Goal: Transaction & Acquisition: Download file/media

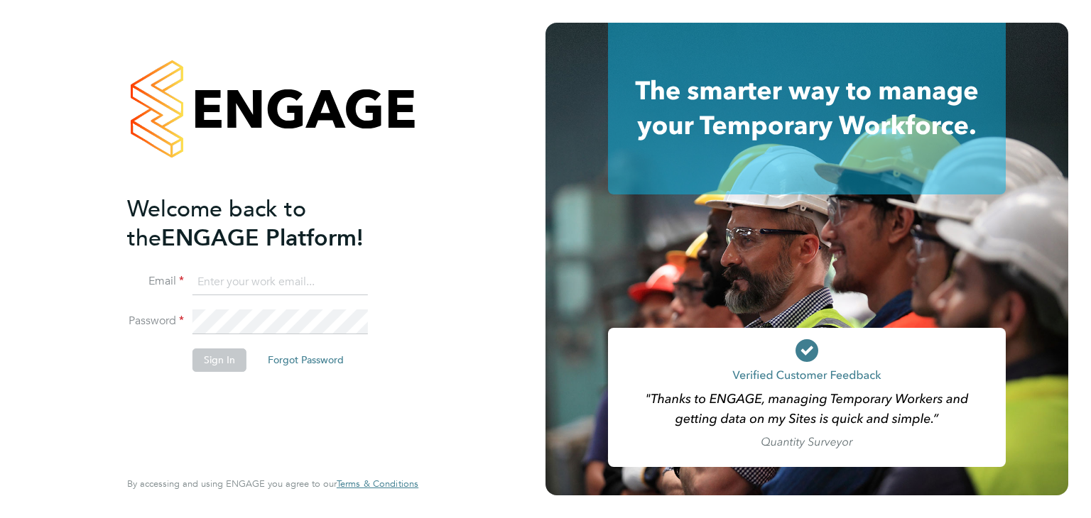
type input "[EMAIL_ADDRESS][DOMAIN_NAME]"
click at [227, 360] on button "Sign In" at bounding box center [219, 360] width 54 height 23
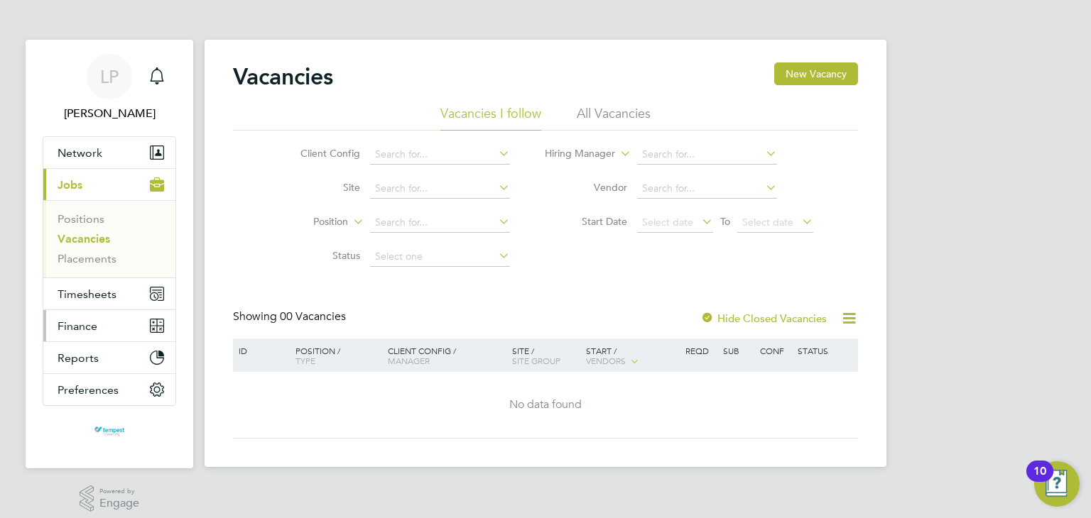
click at [87, 325] on span "Finance" at bounding box center [78, 326] width 40 height 13
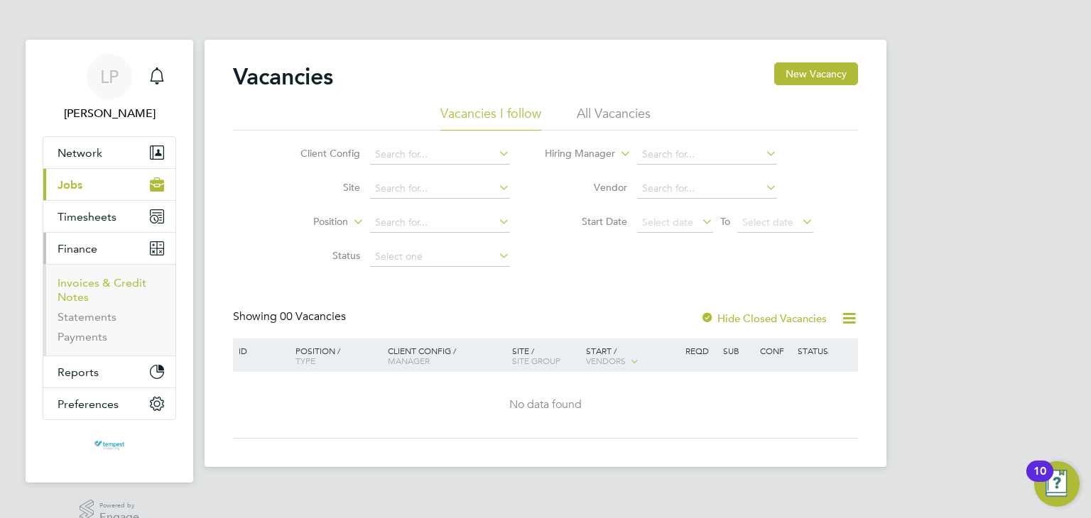
click at [110, 285] on link "Invoices & Credit Notes" at bounding box center [102, 290] width 89 height 28
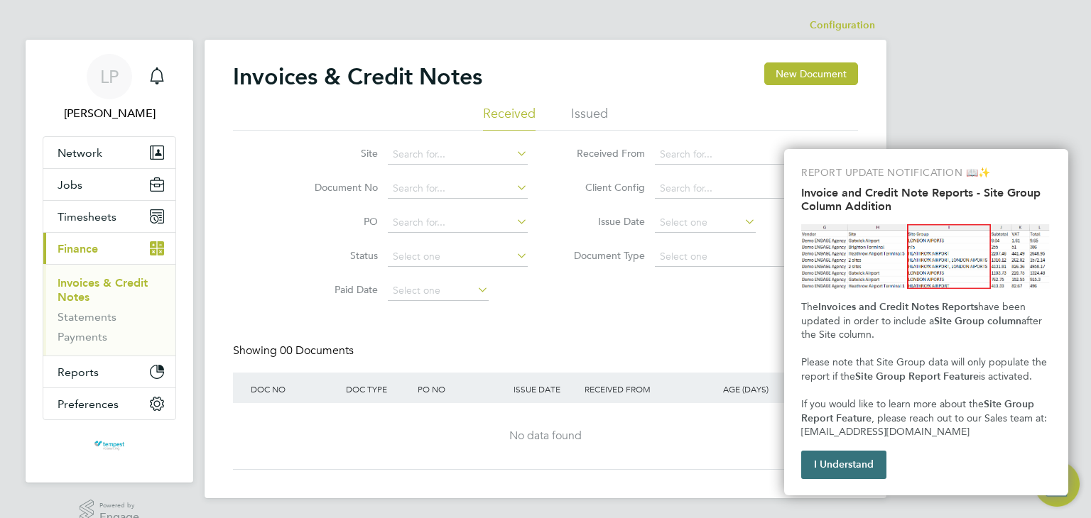
click at [839, 452] on button "I Understand" at bounding box center [843, 465] width 85 height 28
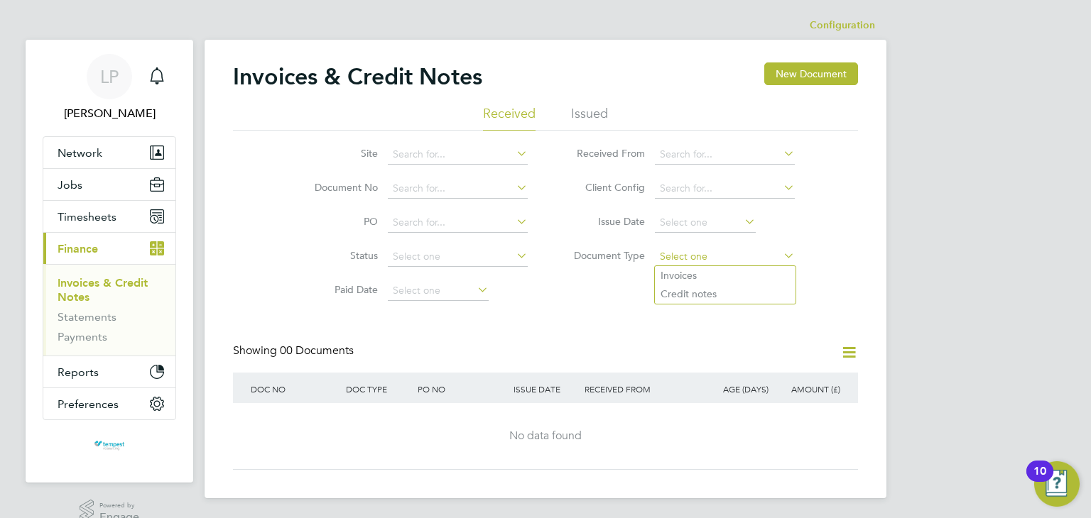
click at [681, 251] on input at bounding box center [725, 257] width 140 height 20
click at [678, 271] on li "Invoices" at bounding box center [725, 275] width 141 height 18
type input "Invoices"
click at [678, 155] on input at bounding box center [725, 155] width 140 height 20
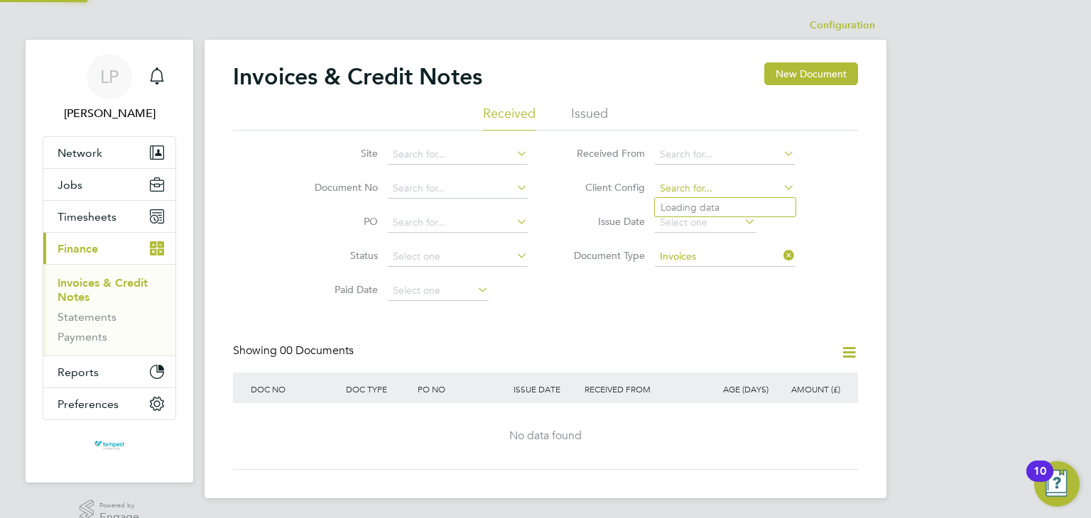
click at [664, 188] on input at bounding box center [725, 189] width 140 height 20
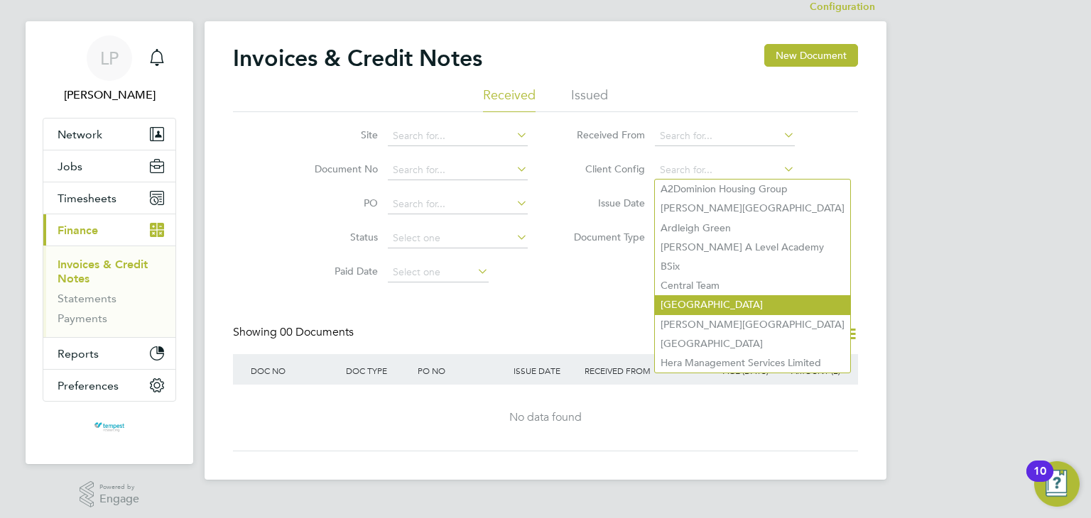
scroll to position [24, 0]
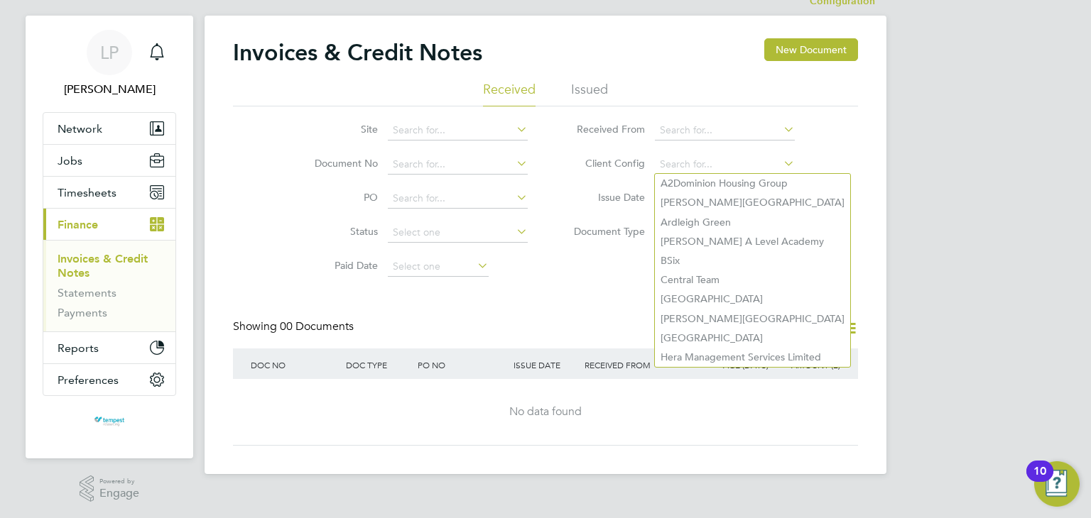
click at [883, 226] on div "Invoices & Credit Notes New Document Received Issued Site Document No PO Status…" at bounding box center [546, 245] width 682 height 459
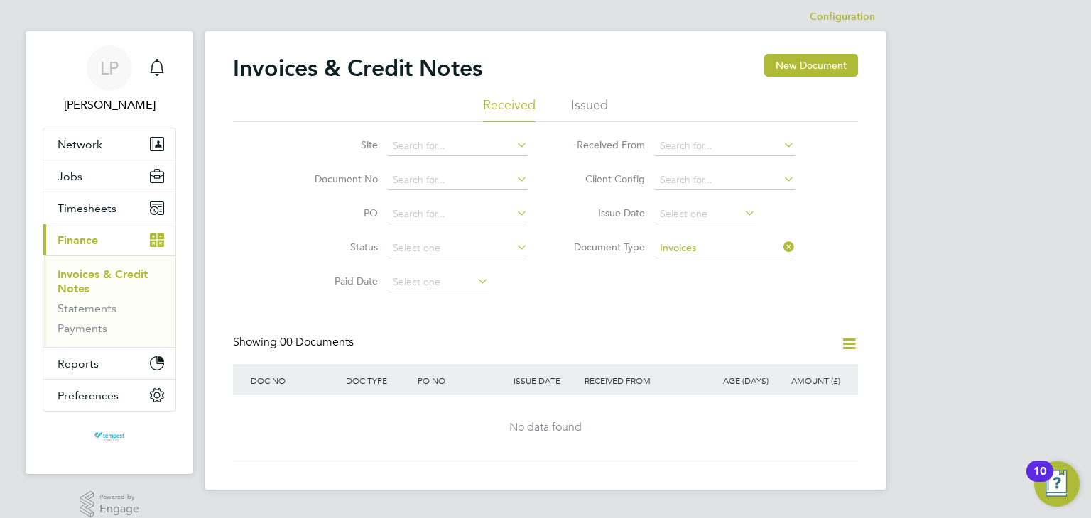
scroll to position [0, 0]
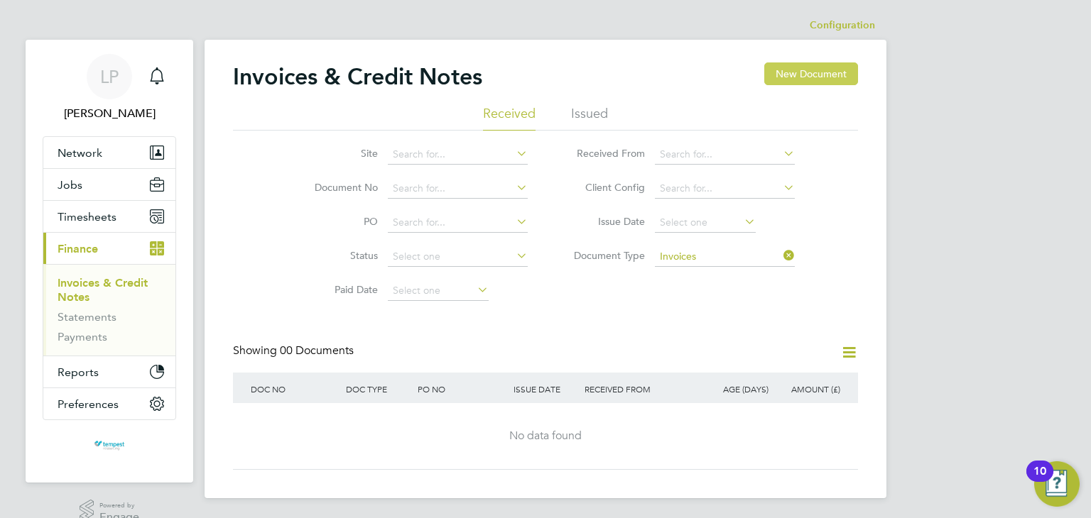
click at [790, 76] on button "New Document" at bounding box center [811, 73] width 94 height 23
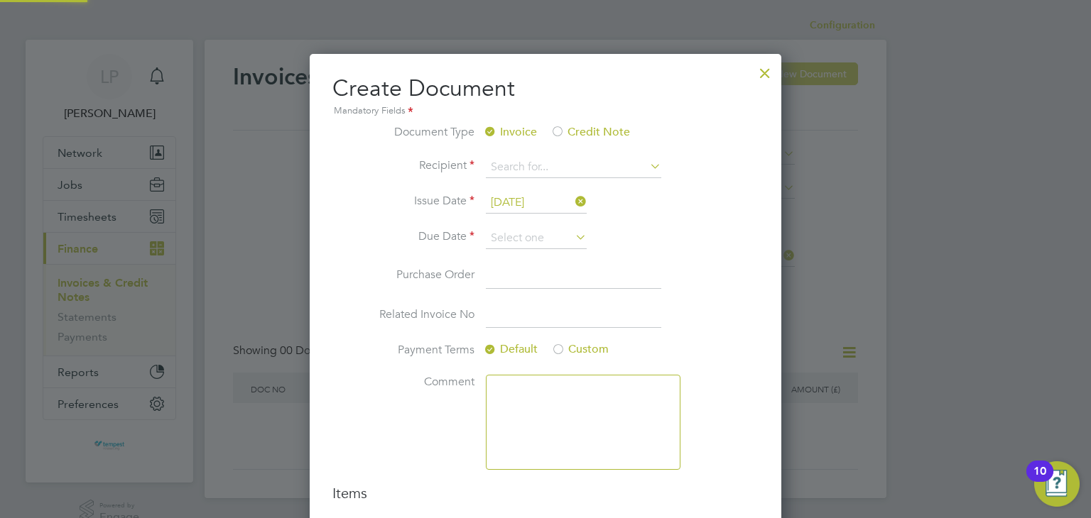
scroll to position [598, 472]
click at [503, 271] on input at bounding box center [573, 276] width 175 height 26
click at [499, 310] on input at bounding box center [573, 316] width 175 height 26
paste input "INV0006908"
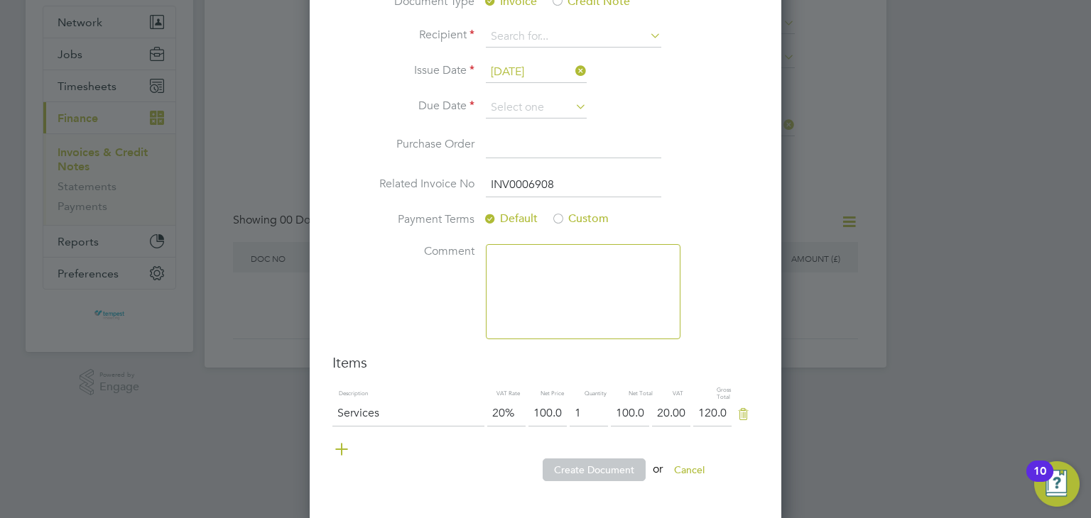
scroll to position [134, 0]
type input "INV0006908"
click at [690, 461] on button "Cancel" at bounding box center [689, 467] width 53 height 23
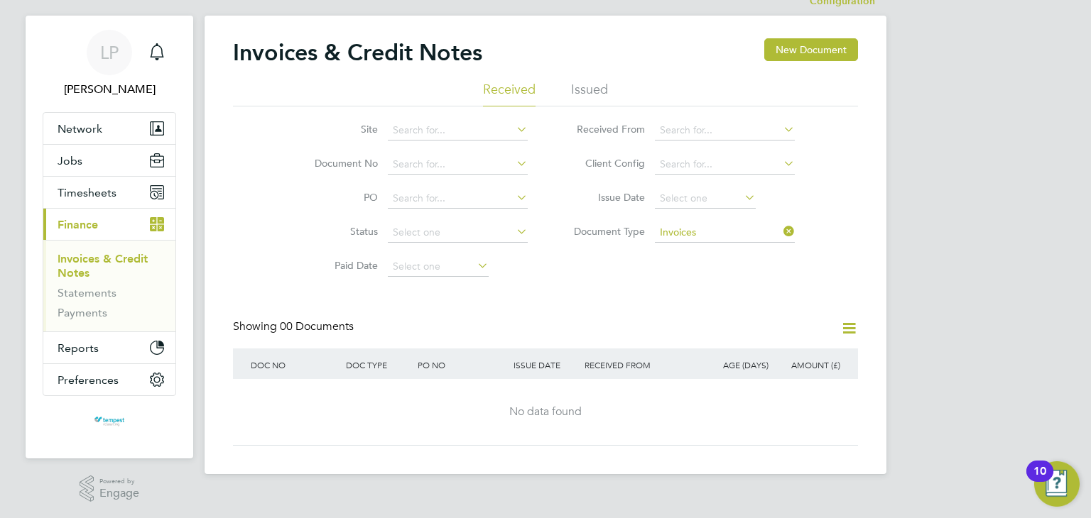
scroll to position [0, 0]
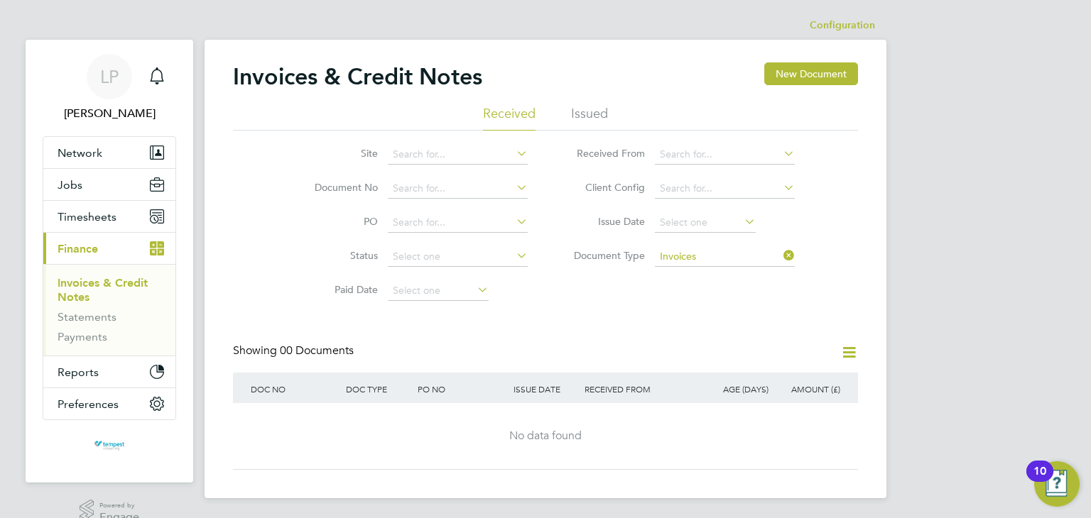
click at [646, 286] on div "Site Document No PO Status Paid Date Issued To Received From Client Config Issu…" at bounding box center [545, 220] width 625 height 178
click at [593, 114] on li "Issued" at bounding box center [589, 118] width 37 height 26
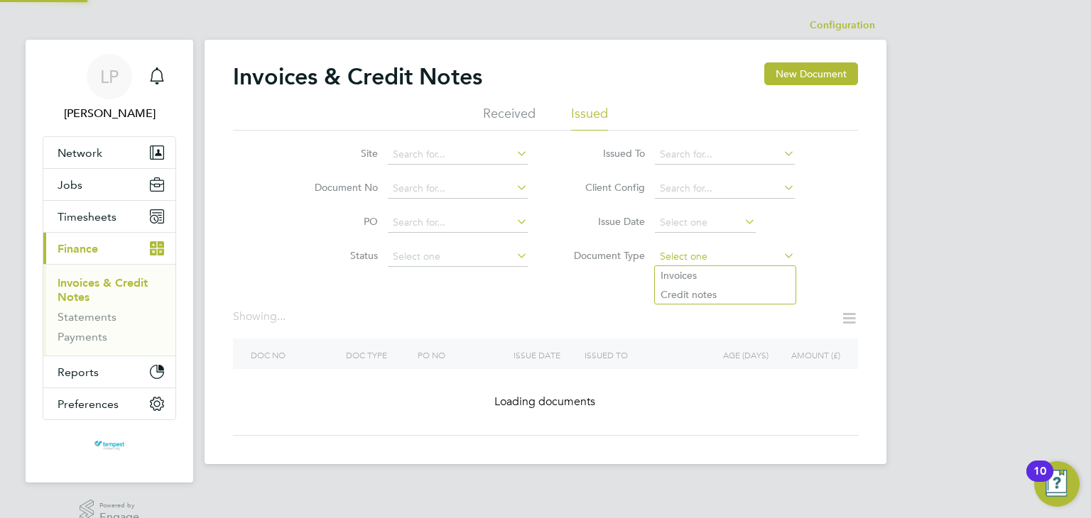
click at [683, 259] on input at bounding box center [725, 257] width 140 height 20
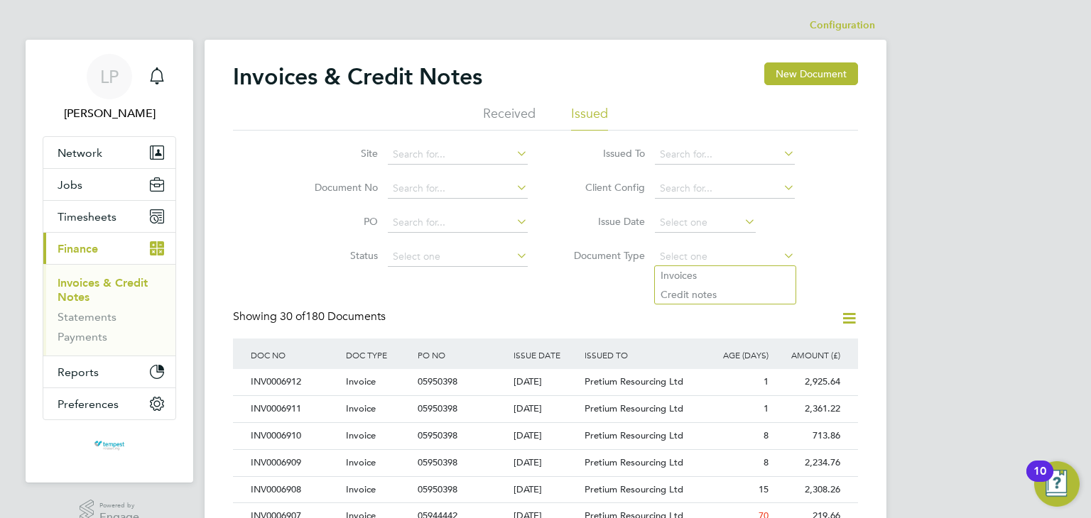
click at [838, 258] on div "Site Document No PO Status Paid Date Issued To Received From Client Config Issu…" at bounding box center [545, 202] width 625 height 143
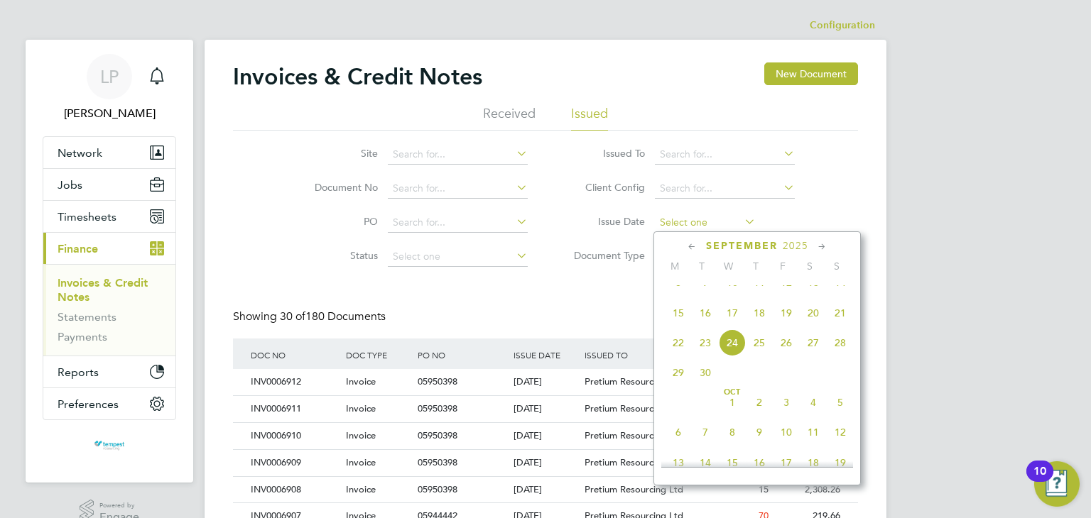
click at [722, 225] on input at bounding box center [705, 223] width 101 height 20
click at [702, 356] on span "23" at bounding box center [705, 343] width 27 height 27
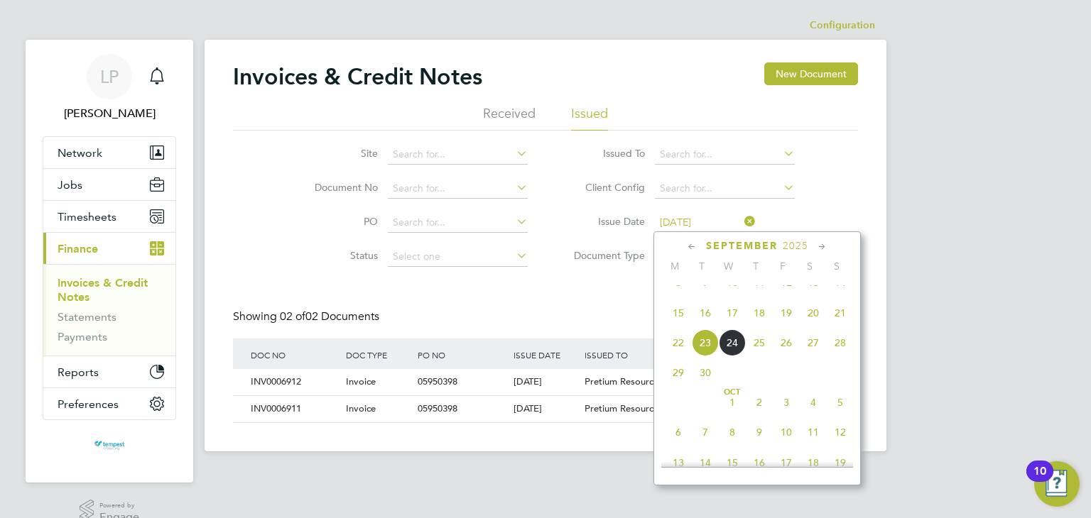
click at [736, 228] on input "[DATE]" at bounding box center [705, 223] width 101 height 20
click at [673, 356] on span "22" at bounding box center [678, 343] width 27 height 27
type input "22 Sep 2025"
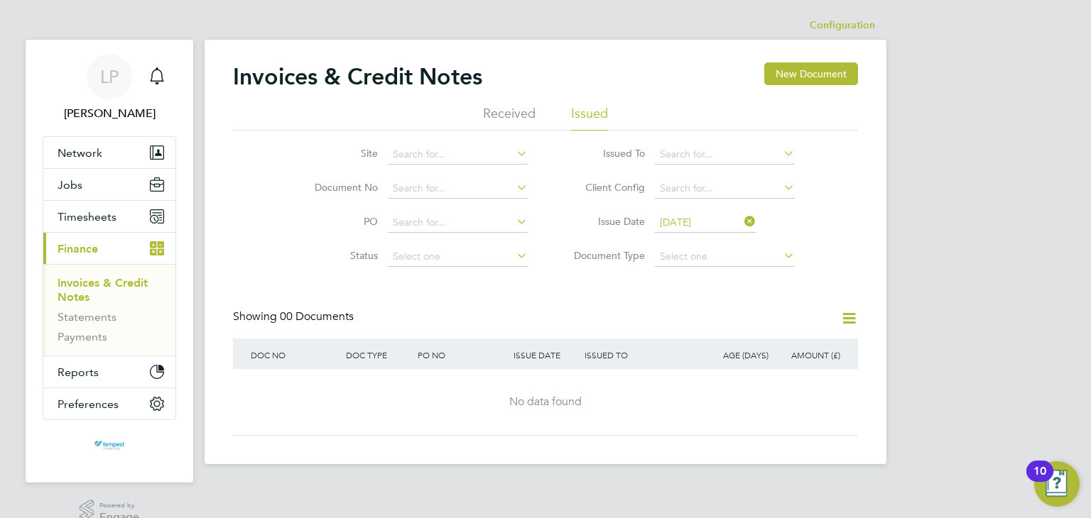
click at [727, 223] on input "22 Sep 2025" at bounding box center [705, 223] width 101 height 20
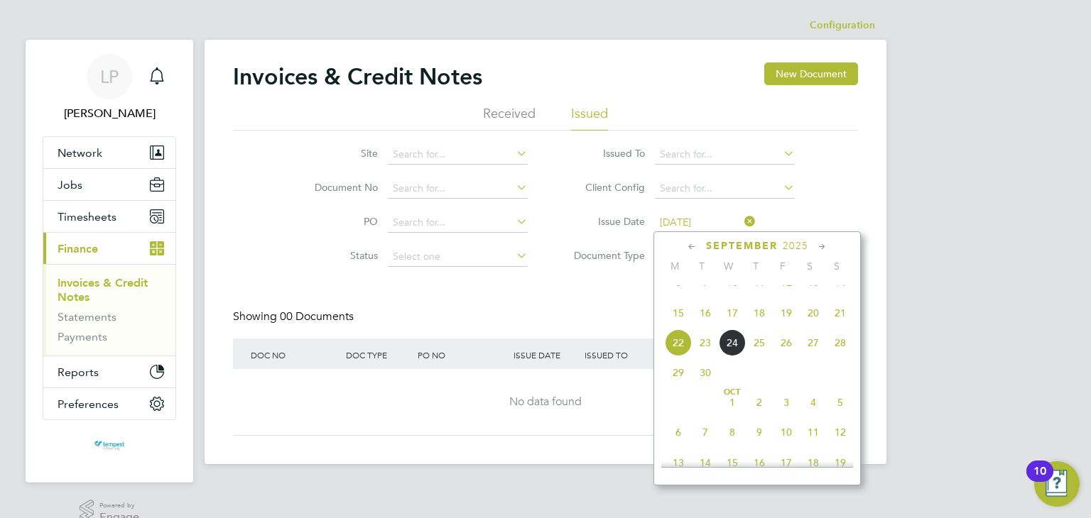
click at [741, 218] on icon at bounding box center [741, 222] width 0 height 20
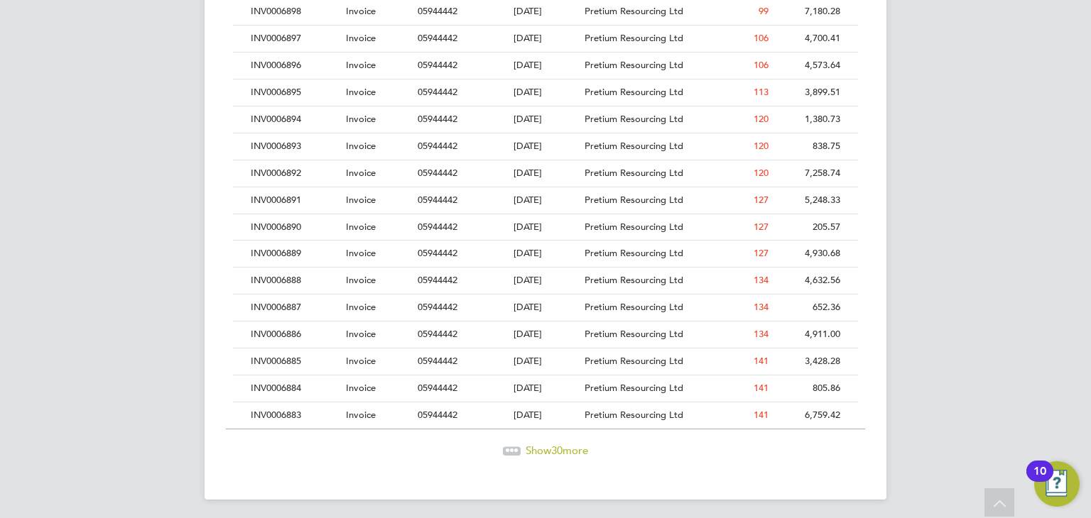
click at [531, 444] on span "Show 30 more" at bounding box center [557, 450] width 62 height 13
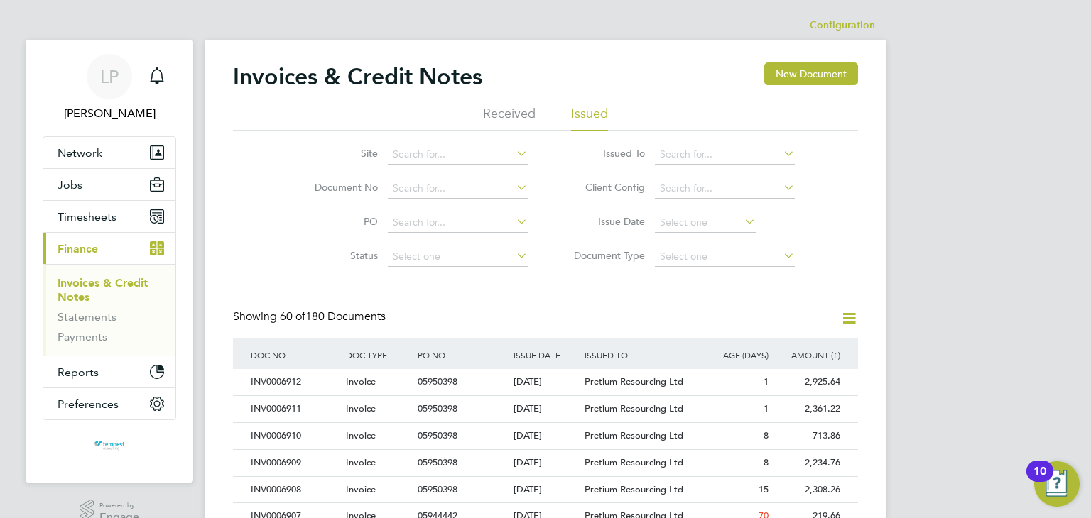
click at [633, 491] on span "Pretium Resourcing Ltd" at bounding box center [633, 490] width 99 height 12
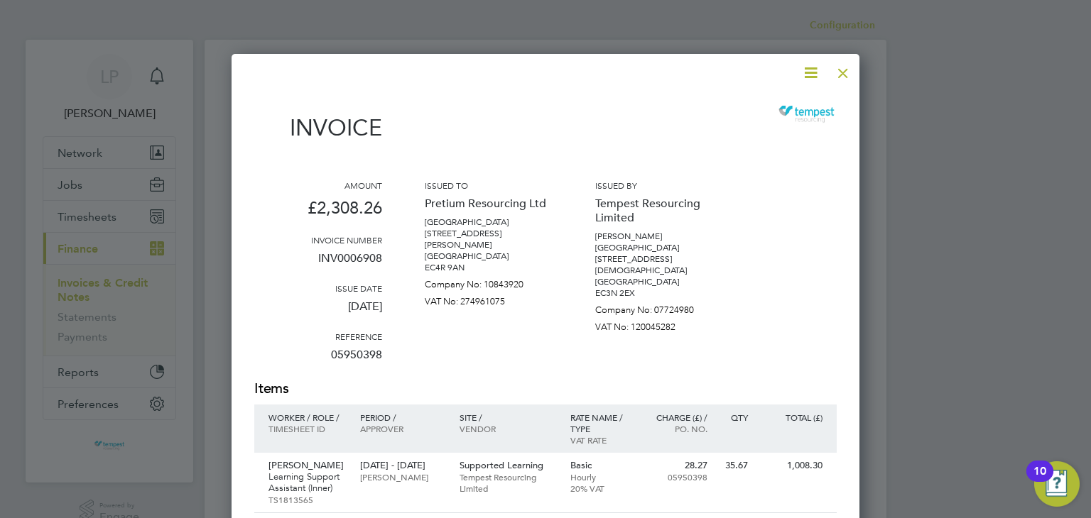
click at [931, 336] on div at bounding box center [545, 259] width 1091 height 518
click at [1035, 472] on div "10" at bounding box center [1039, 481] width 13 height 18
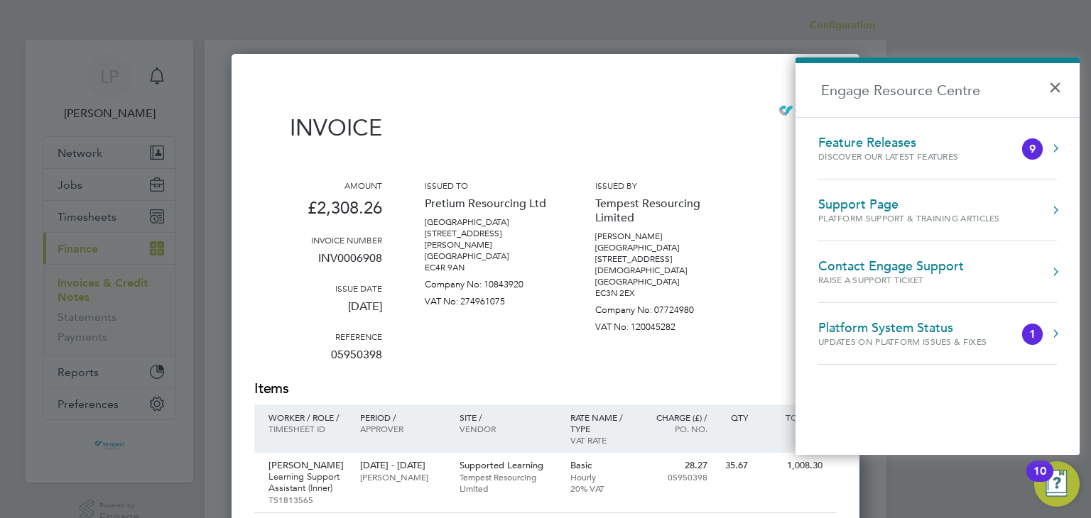
click at [980, 94] on h2 "Engage Resource Centre" at bounding box center [937, 90] width 284 height 54
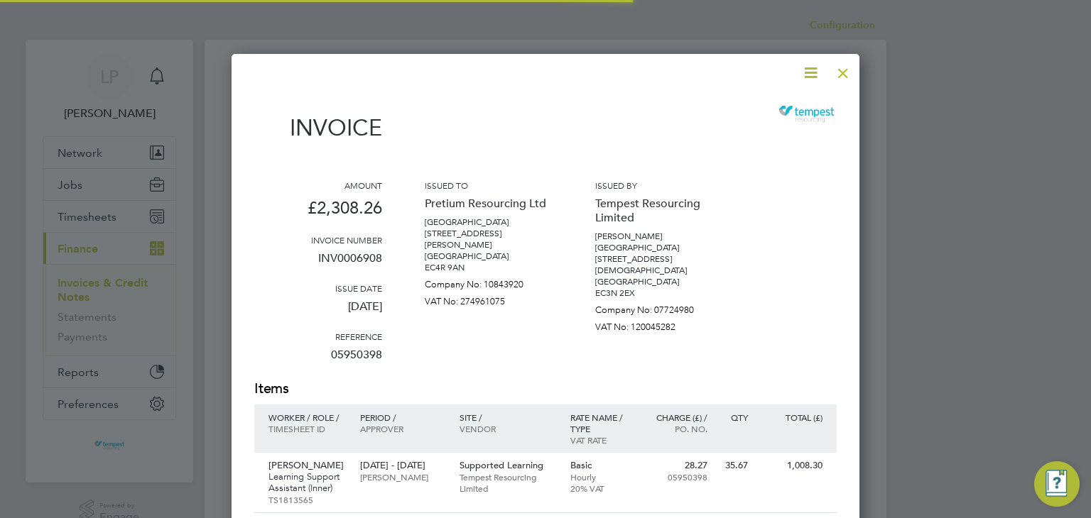
click at [923, 42] on div at bounding box center [545, 259] width 1091 height 518
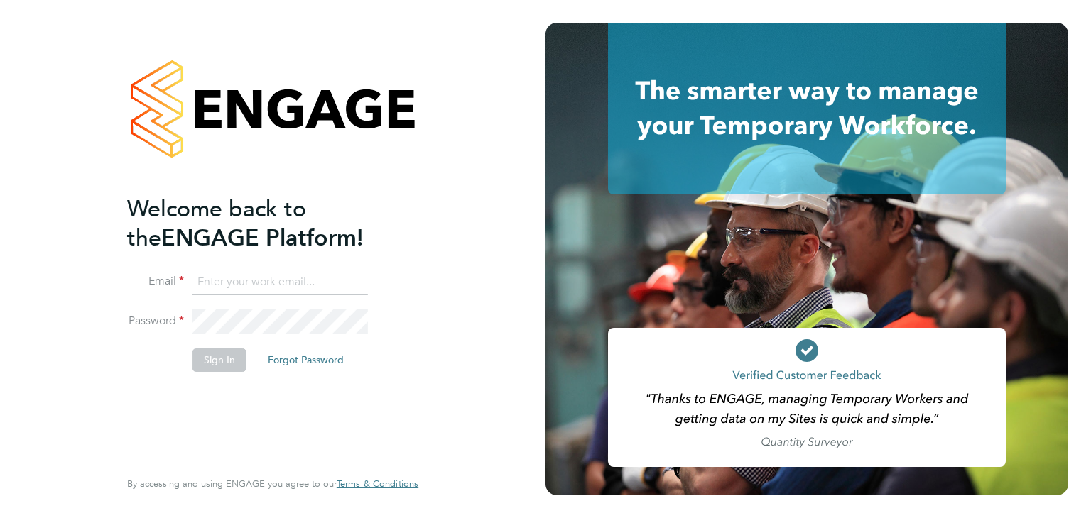
type input "lisapockett@abacus-rs.co.uk"
click at [219, 361] on button "Sign In" at bounding box center [219, 360] width 54 height 23
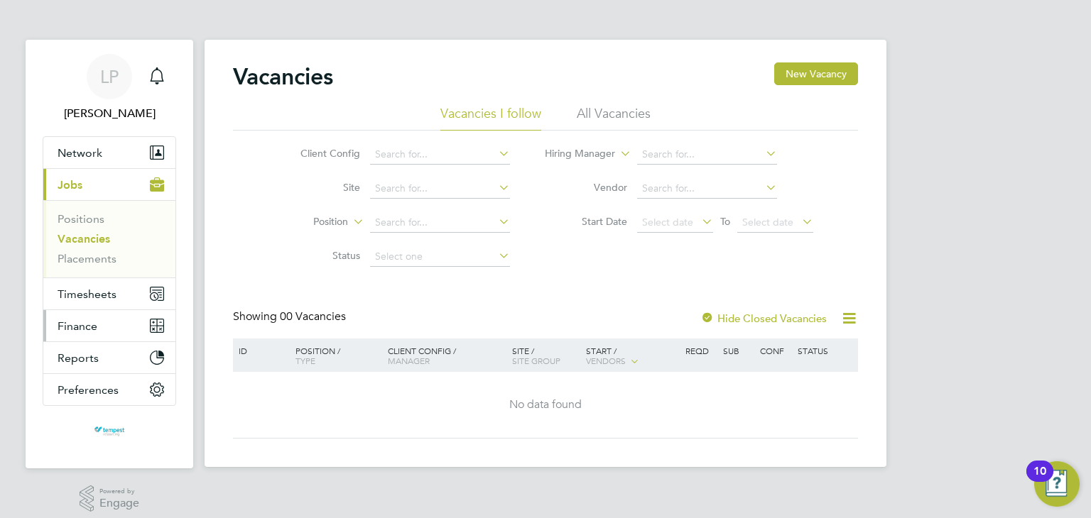
click at [75, 321] on span "Finance" at bounding box center [78, 326] width 40 height 13
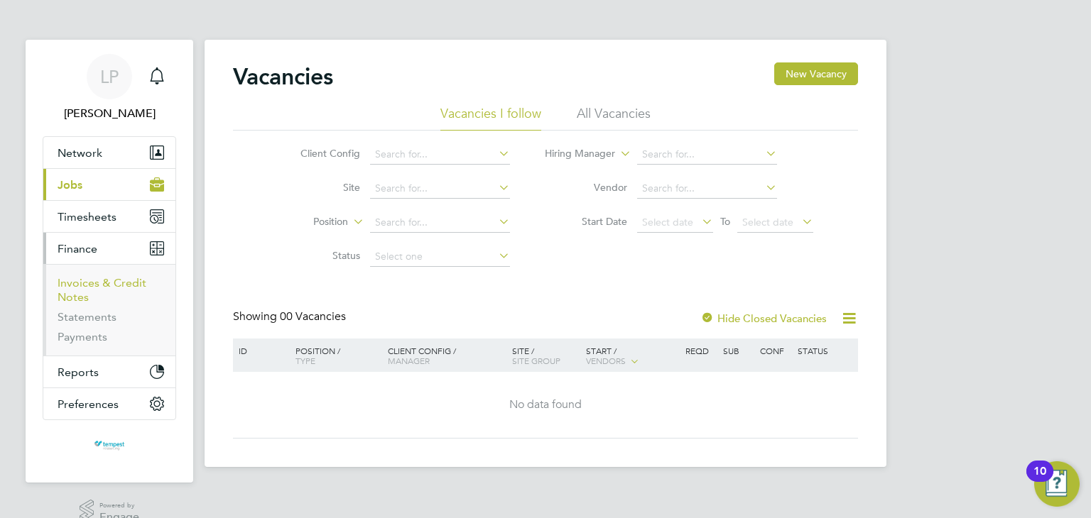
click at [102, 279] on link "Invoices & Credit Notes" at bounding box center [102, 290] width 89 height 28
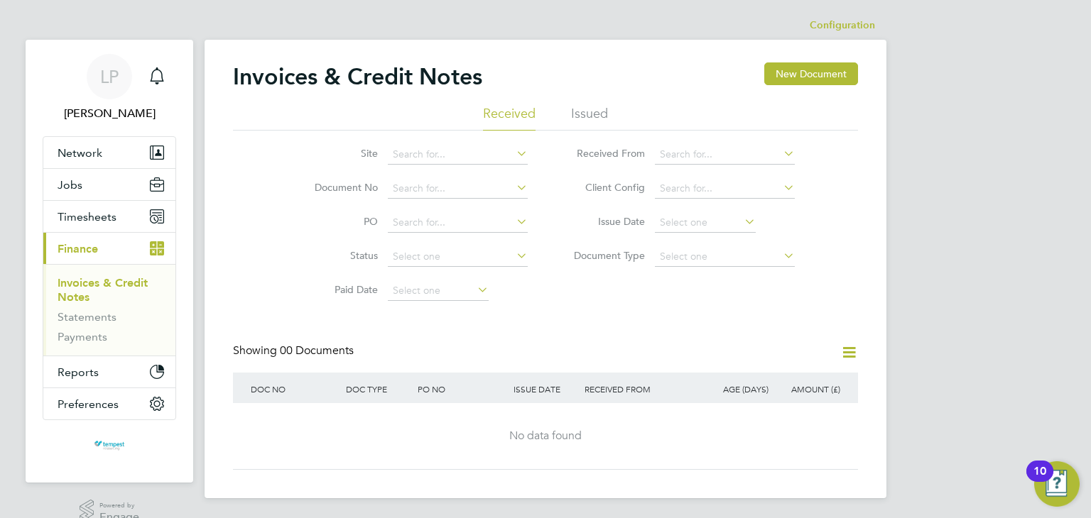
click at [584, 112] on li "Issued" at bounding box center [589, 118] width 37 height 26
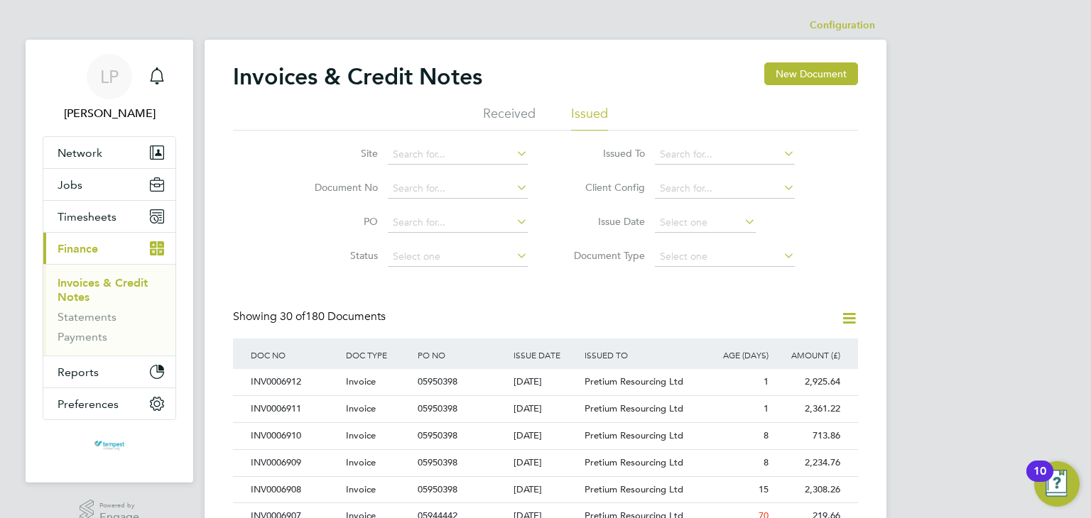
click at [591, 117] on li "Issued" at bounding box center [589, 118] width 37 height 26
click at [844, 319] on icon at bounding box center [849, 319] width 18 height 18
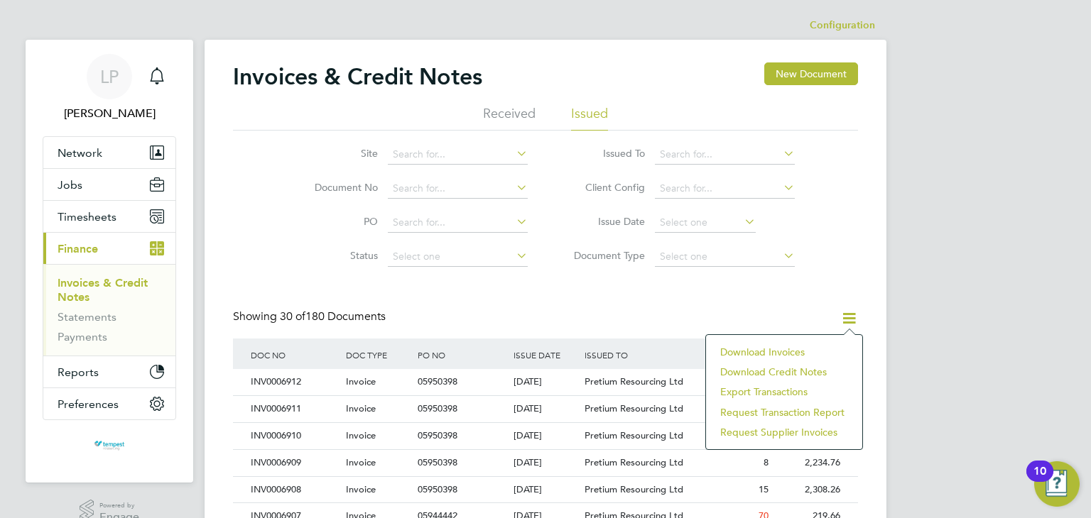
click at [767, 350] on li "Download invoices" at bounding box center [784, 352] width 142 height 20
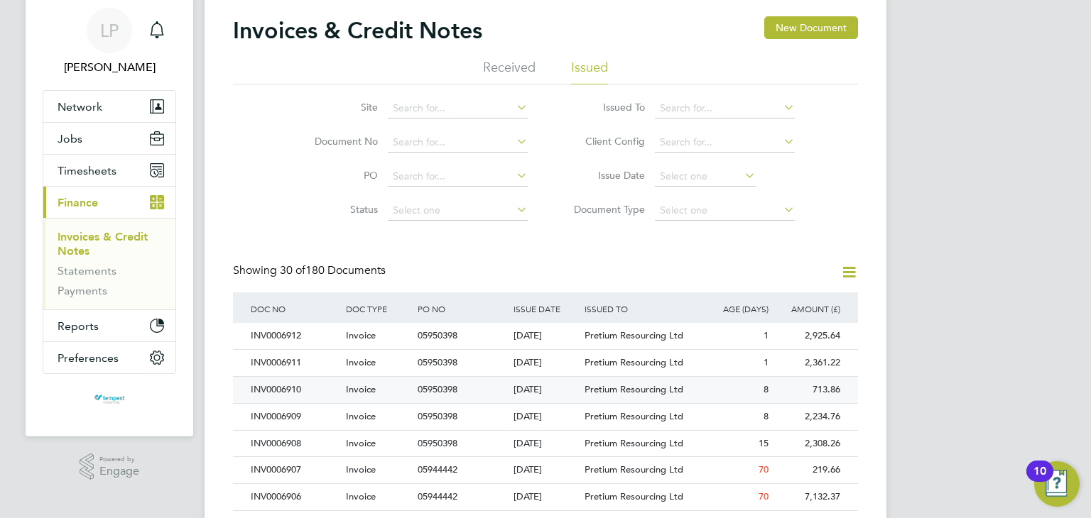
scroll to position [71, 0]
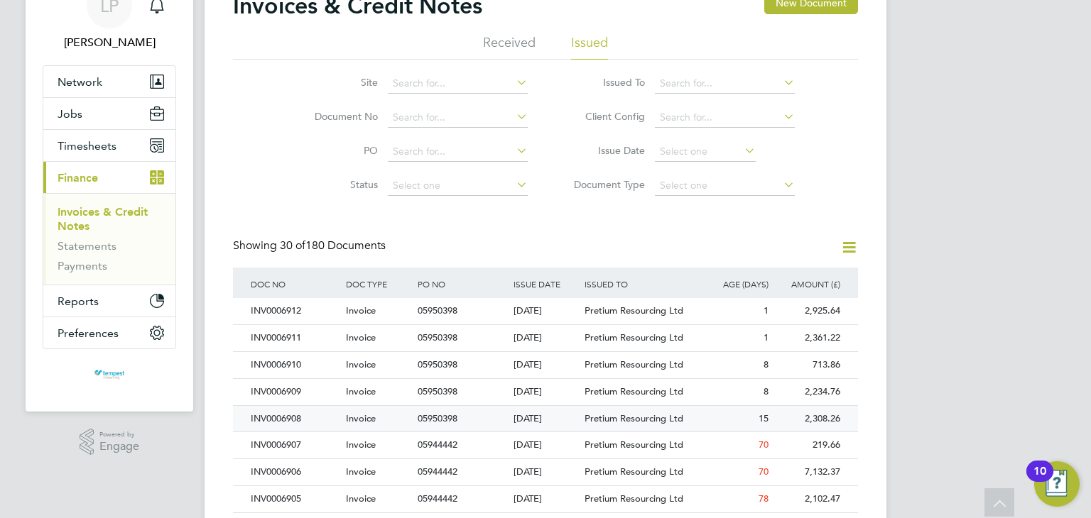
click at [300, 413] on div "INV0006908" at bounding box center [294, 419] width 95 height 26
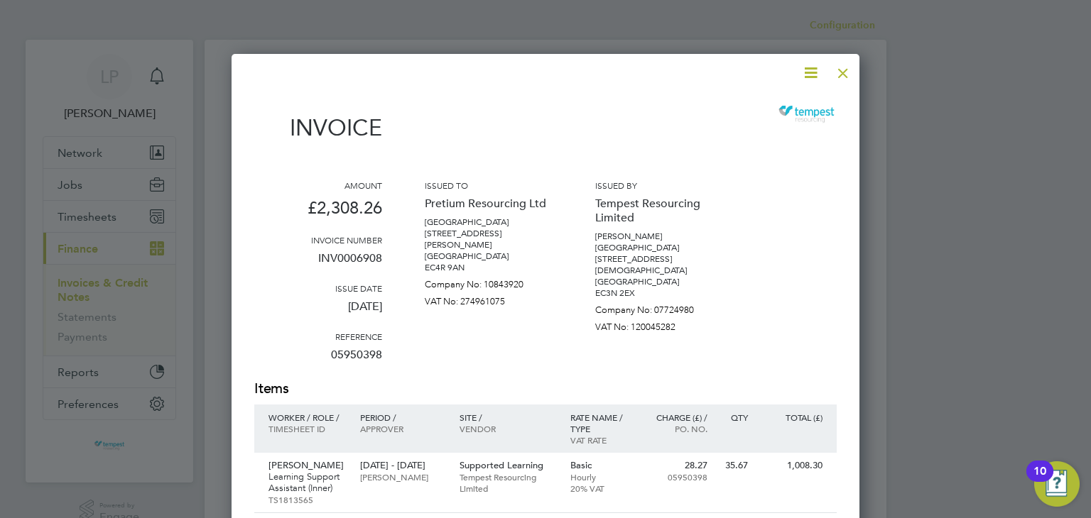
click at [812, 73] on icon at bounding box center [811, 73] width 18 height 18
click at [790, 102] on li "Download Invoice" at bounding box center [768, 107] width 98 height 20
